Goal: Information Seeking & Learning: Understand process/instructions

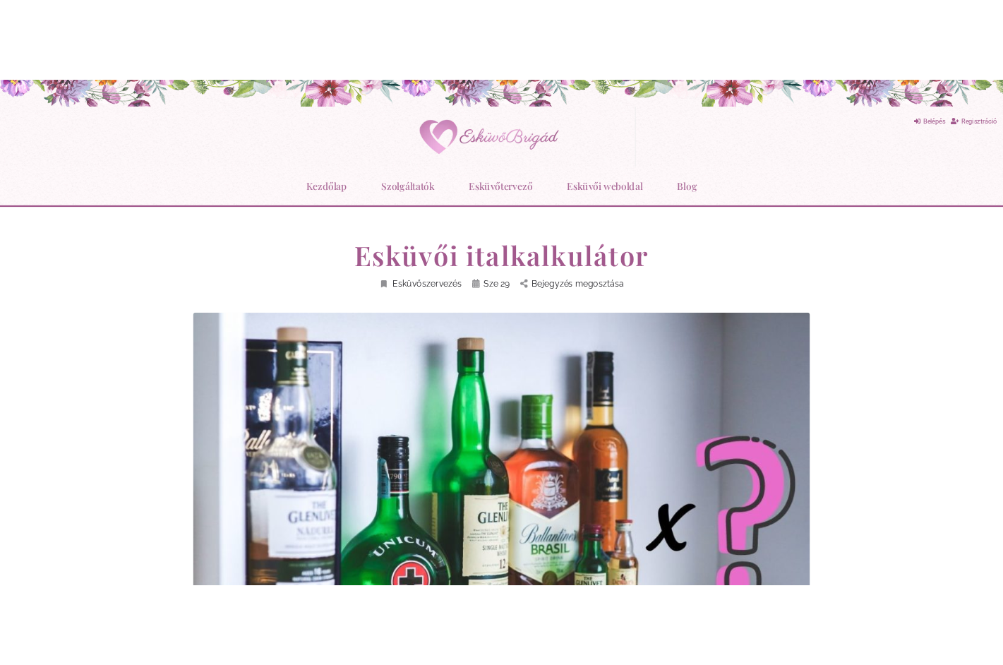
scroll to position [6374, 0]
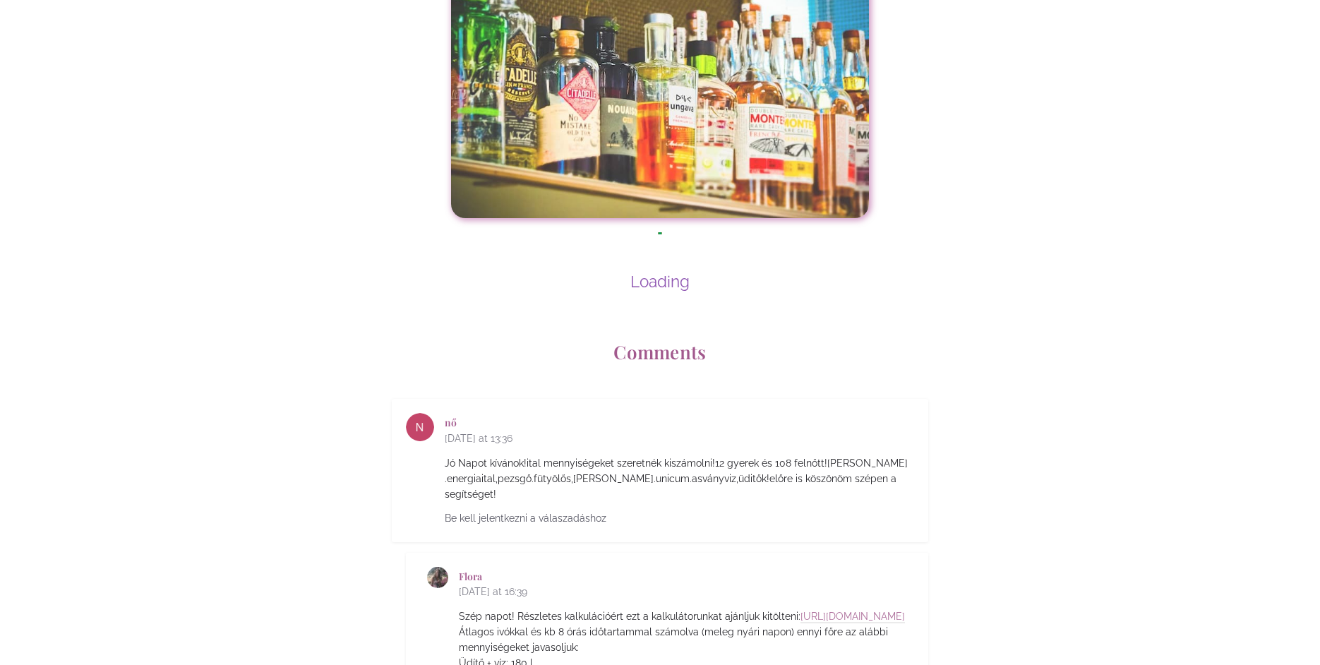
drag, startPoint x: 0, startPoint y: 0, endPoint x: 695, endPoint y: 199, distance: 723.1
click at [695, 232] on div "Loading" at bounding box center [660, 261] width 522 height 59
click at [663, 232] on div at bounding box center [660, 249] width 6 height 34
click at [652, 272] on div "Loading" at bounding box center [660, 281] width 522 height 19
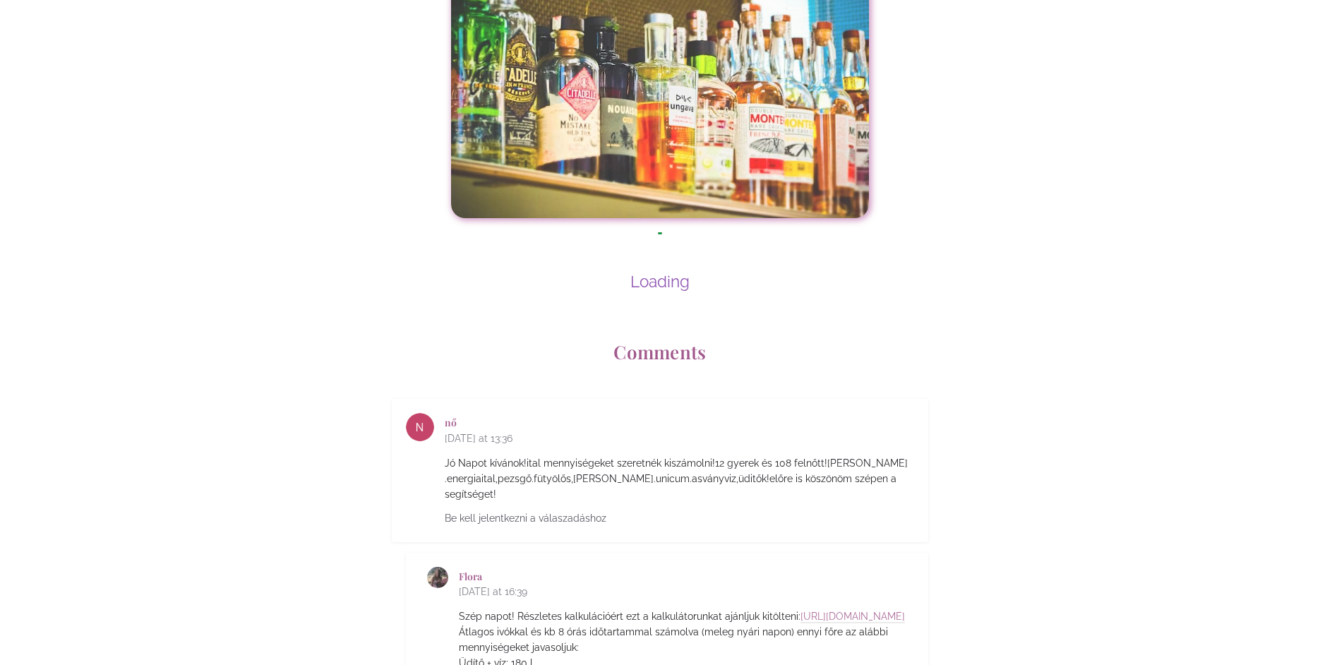
click at [784, 272] on div "Loading" at bounding box center [660, 281] width 522 height 19
click at [1059, 502] on div "nő 2021 július 3. at 13:36 Jó Napot kívánok!ital mennyiségeket szeretnék kiszám…" at bounding box center [660, 678] width 826 height 559
